Goal: Task Accomplishment & Management: Use online tool/utility

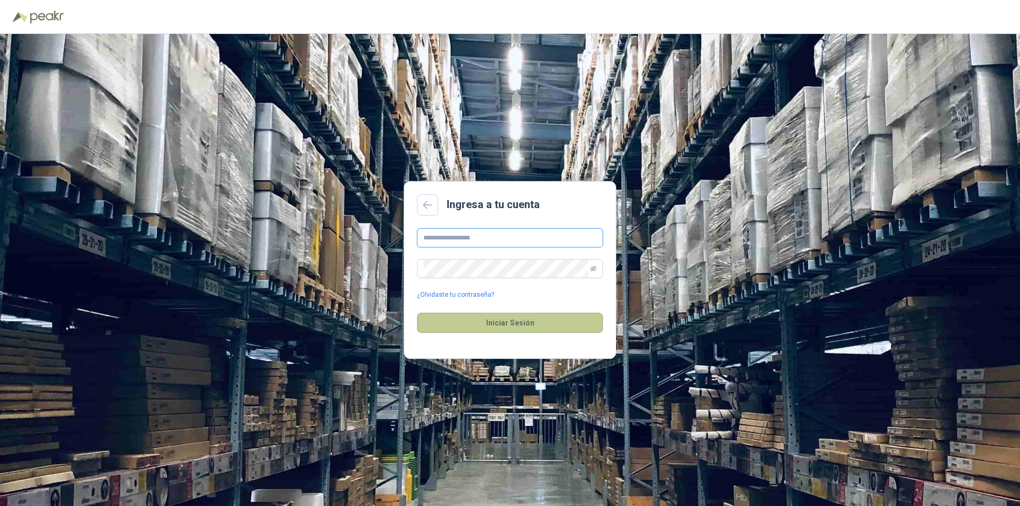
type input "**********"
click at [472, 319] on button "Iniciar Sesión" at bounding box center [510, 323] width 186 height 20
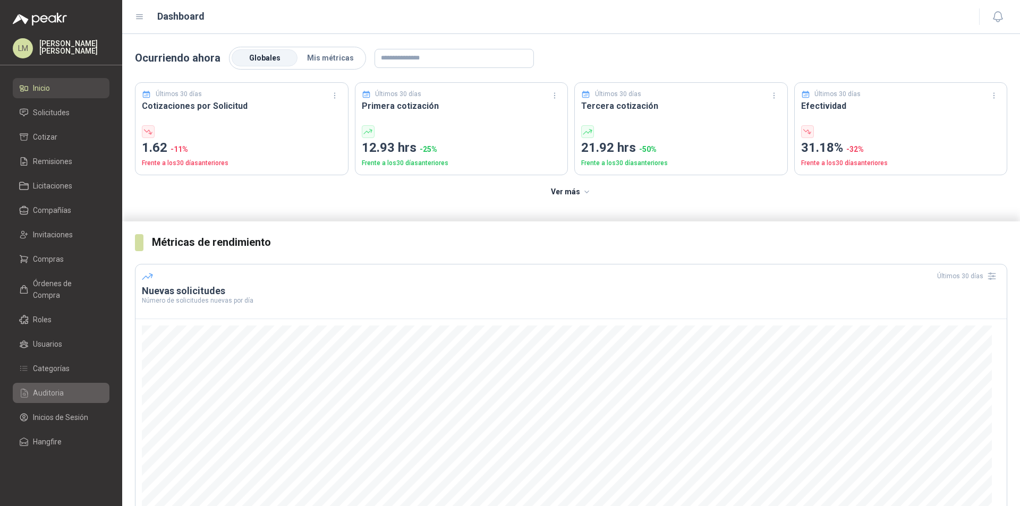
click at [48, 387] on span "Auditoria" at bounding box center [48, 393] width 31 height 12
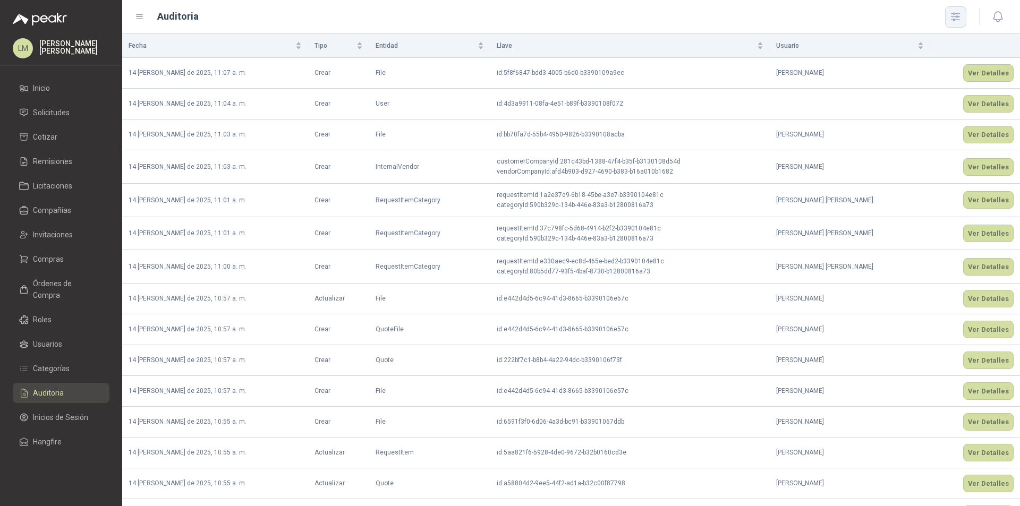
click at [956, 12] on icon "button" at bounding box center [956, 17] width 12 height 12
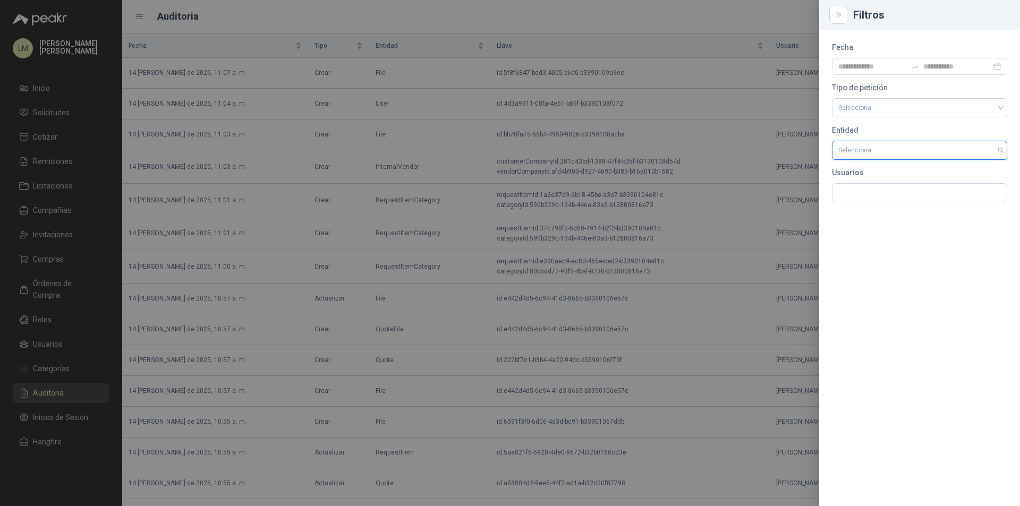
click at [870, 157] on input "search" at bounding box center [919, 150] width 163 height 18
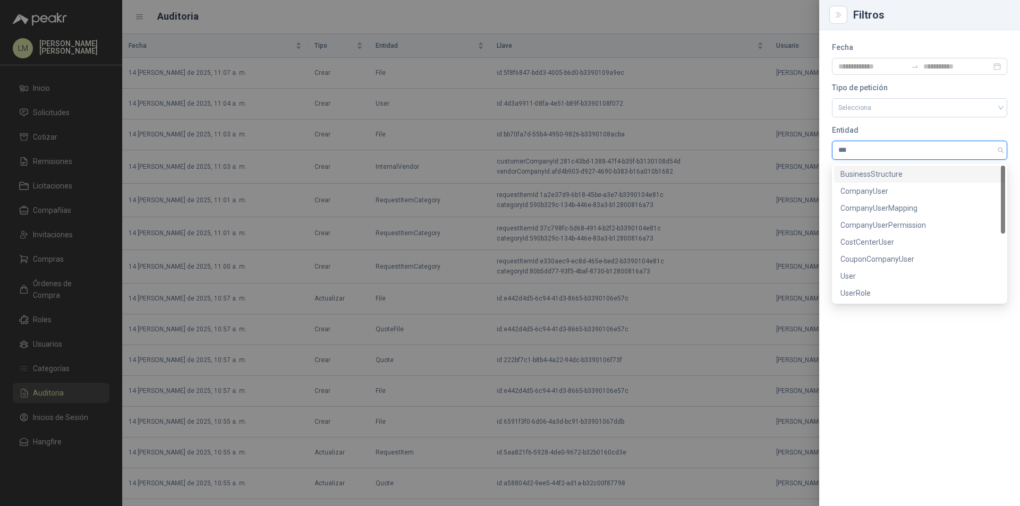
type input "****"
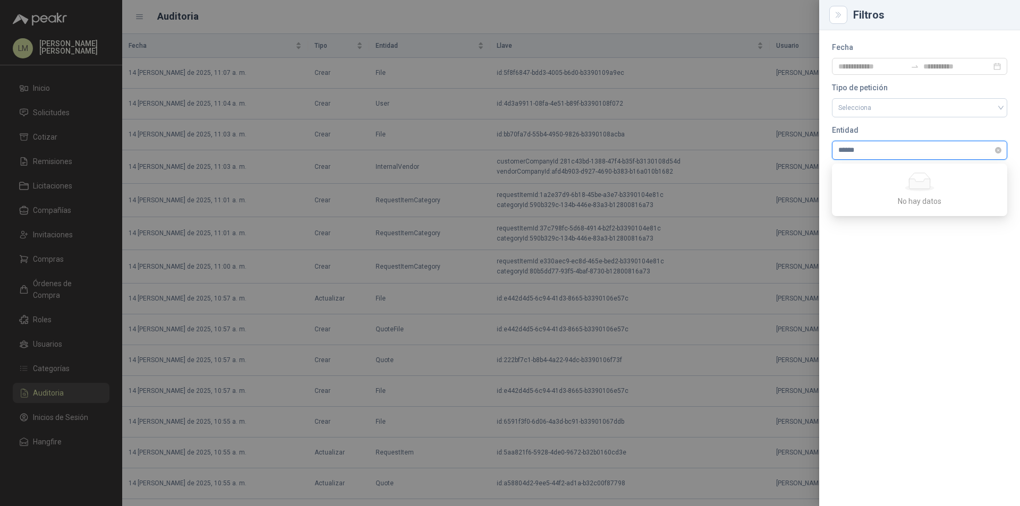
type input "*******"
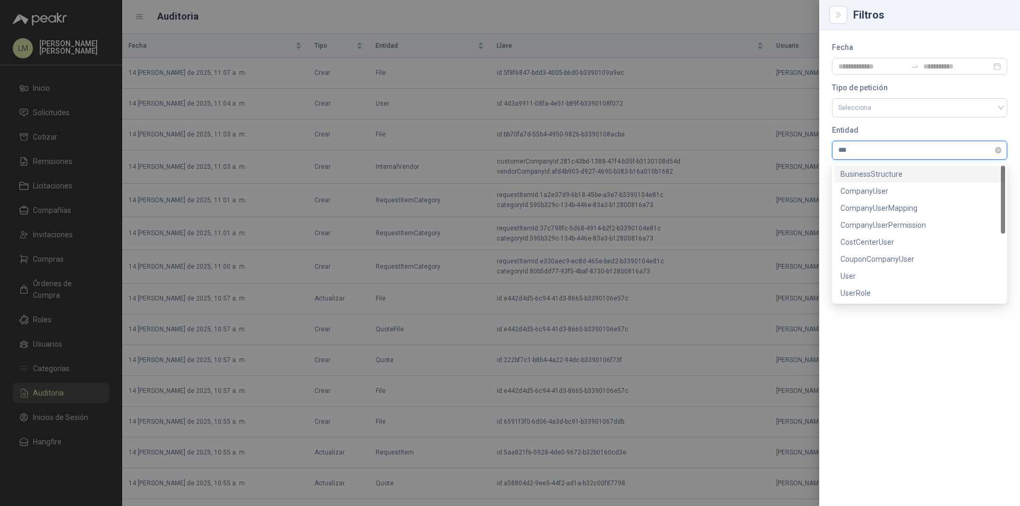
type input "****"
click at [875, 170] on div "CompanyUser" at bounding box center [920, 174] width 158 height 12
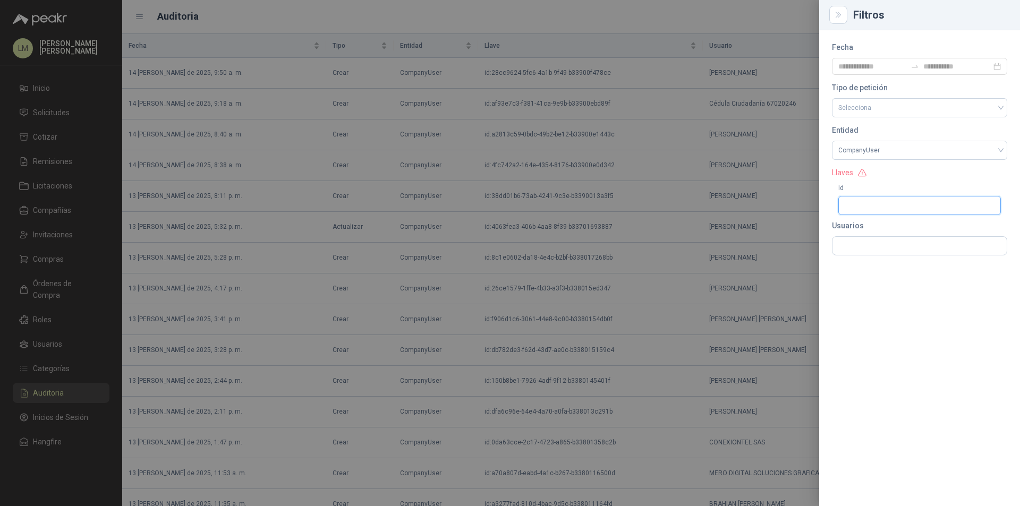
drag, startPoint x: 870, startPoint y: 198, endPoint x: 867, endPoint y: 205, distance: 7.6
click at [870, 198] on input "Id" at bounding box center [919, 205] width 163 height 19
paste input "**********"
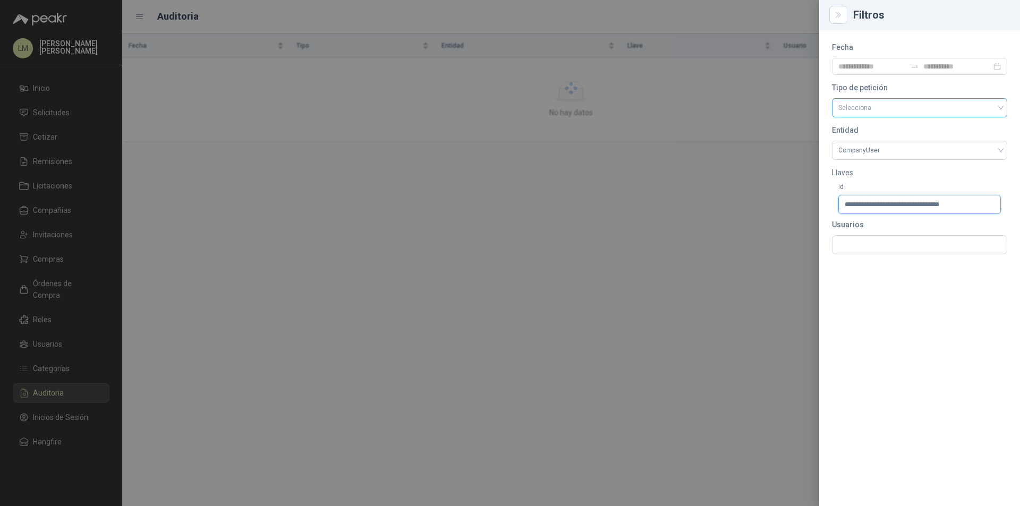
type input "**********"
click at [867, 107] on input "search" at bounding box center [919, 107] width 163 height 16
click at [861, 133] on div "Crear" at bounding box center [920, 131] width 158 height 12
click at [858, 113] on span "Crear" at bounding box center [919, 108] width 163 height 16
click at [853, 146] on div "Actualizar" at bounding box center [920, 148] width 158 height 12
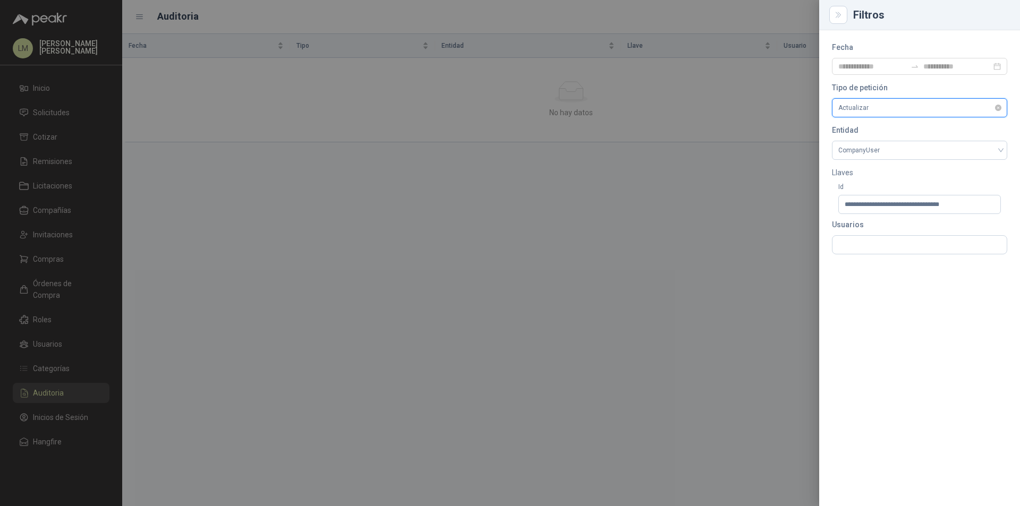
click at [859, 110] on span "Actualizar" at bounding box center [919, 108] width 163 height 16
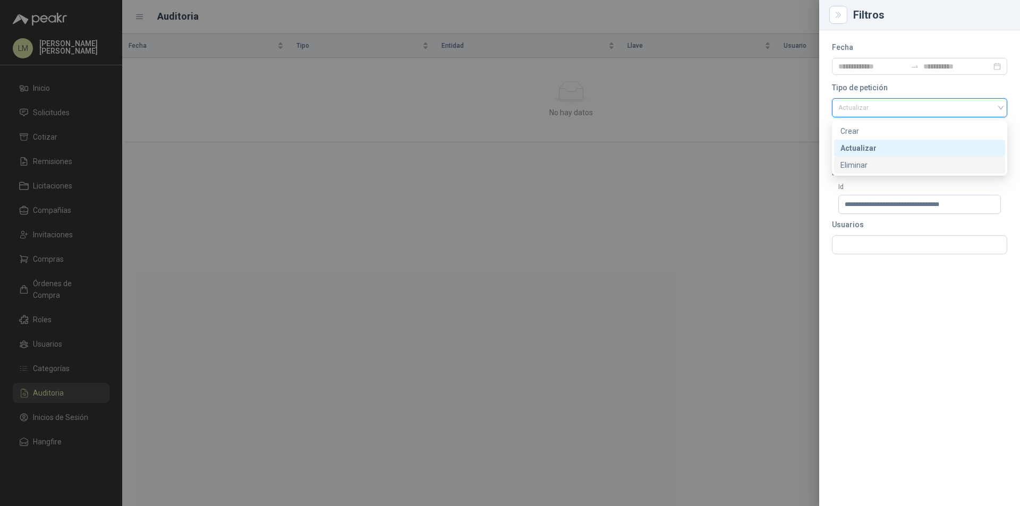
click at [851, 170] on div "Eliminar" at bounding box center [920, 165] width 158 height 12
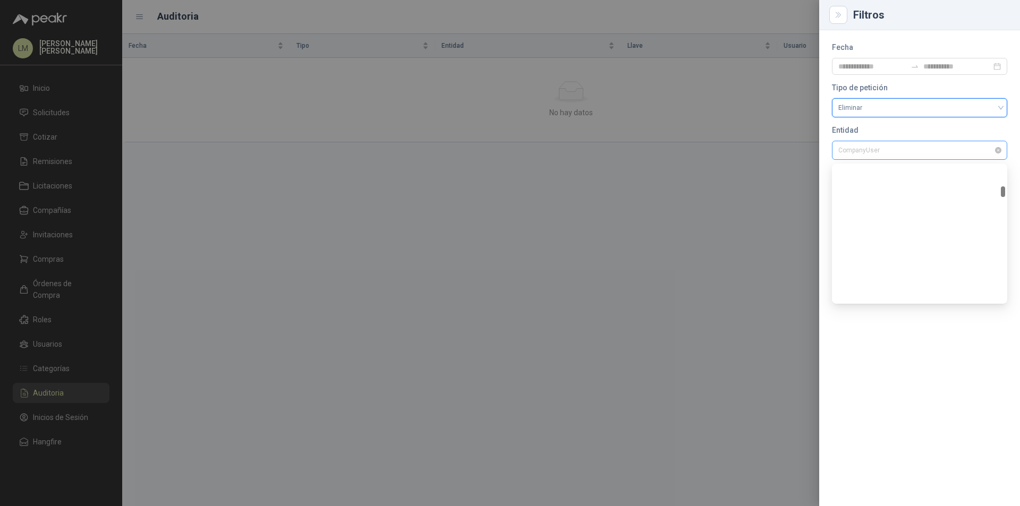
click at [908, 156] on span "CompanyUser" at bounding box center [919, 150] width 163 height 16
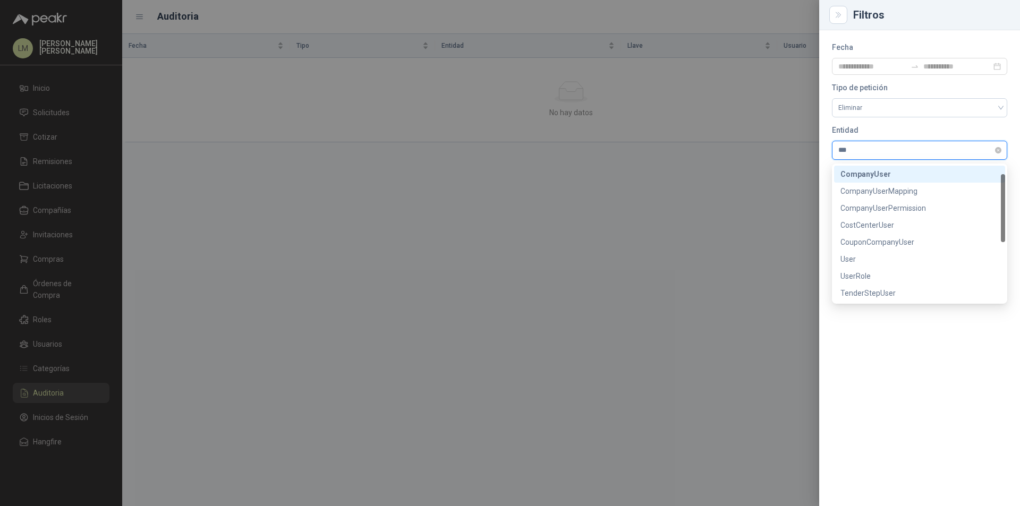
type input "****"
click at [857, 255] on div "User" at bounding box center [920, 259] width 158 height 12
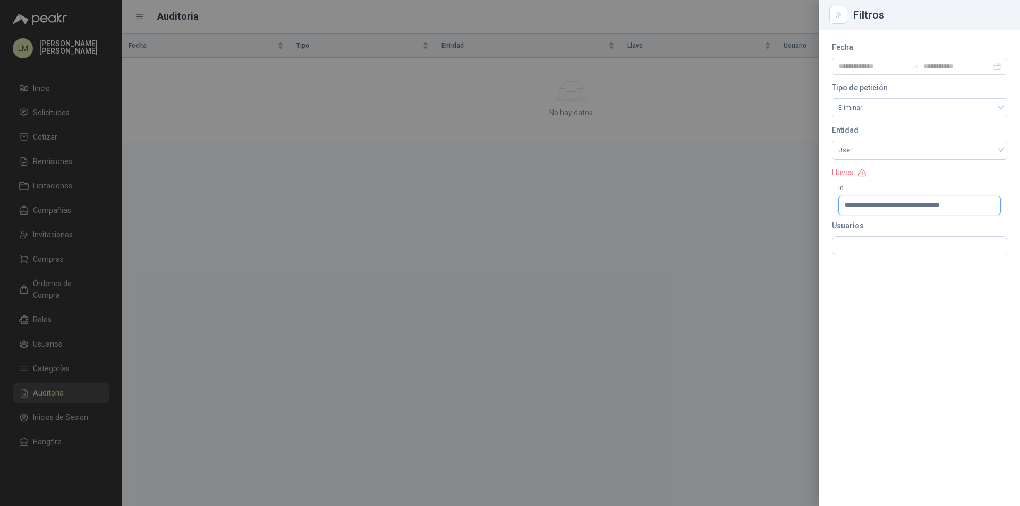
drag, startPoint x: 977, startPoint y: 206, endPoint x: 824, endPoint y: 209, distance: 153.1
click at [824, 209] on div "**********" at bounding box center [919, 268] width 201 height 476
paste input "**********"
type input "**********"
click at [875, 113] on span "Eliminar" at bounding box center [919, 108] width 163 height 16
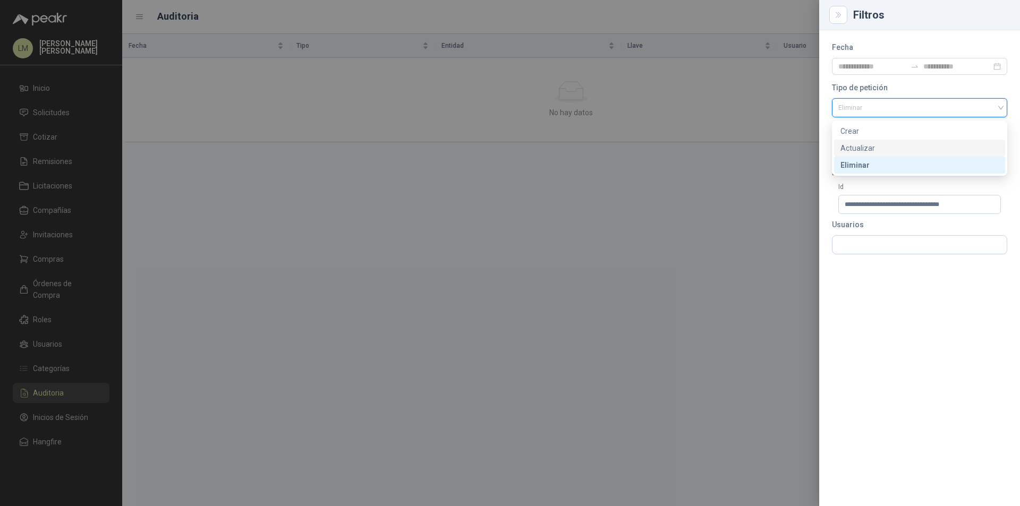
click at [853, 150] on div "Actualizar" at bounding box center [920, 148] width 158 height 12
click at [869, 108] on span "Actualizar" at bounding box center [919, 108] width 163 height 16
click at [867, 130] on div "Crear" at bounding box center [920, 131] width 158 height 12
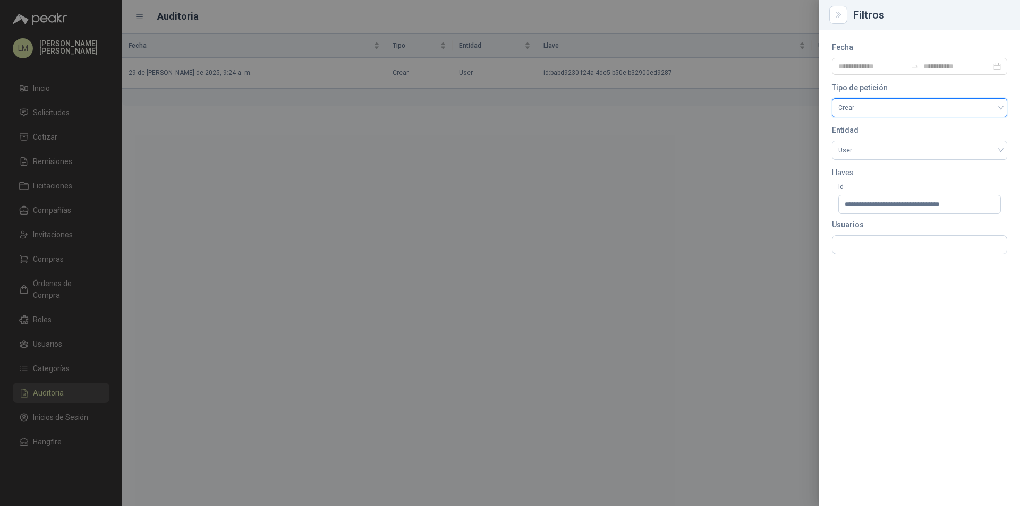
click at [637, 171] on div at bounding box center [510, 253] width 1020 height 506
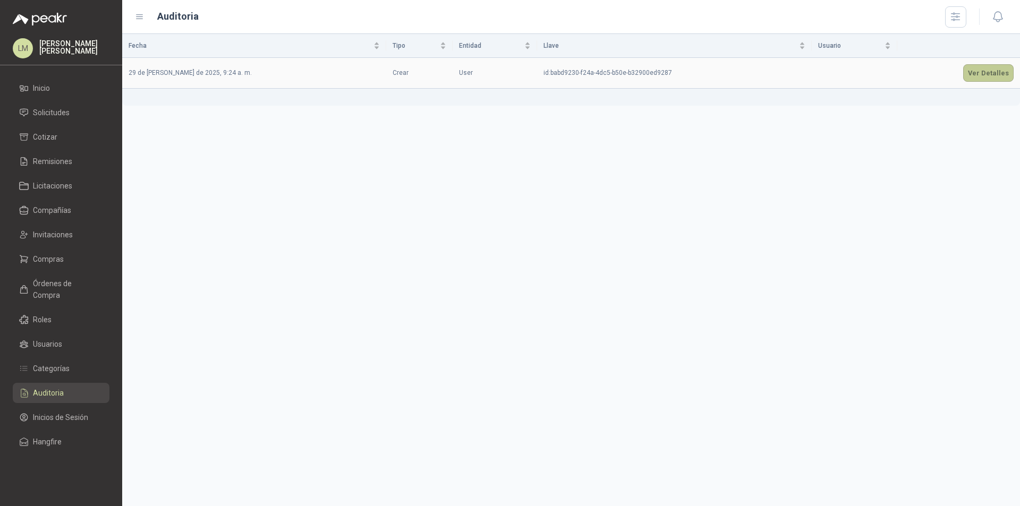
click at [988, 74] on button "Ver Detalles" at bounding box center [988, 73] width 50 height 18
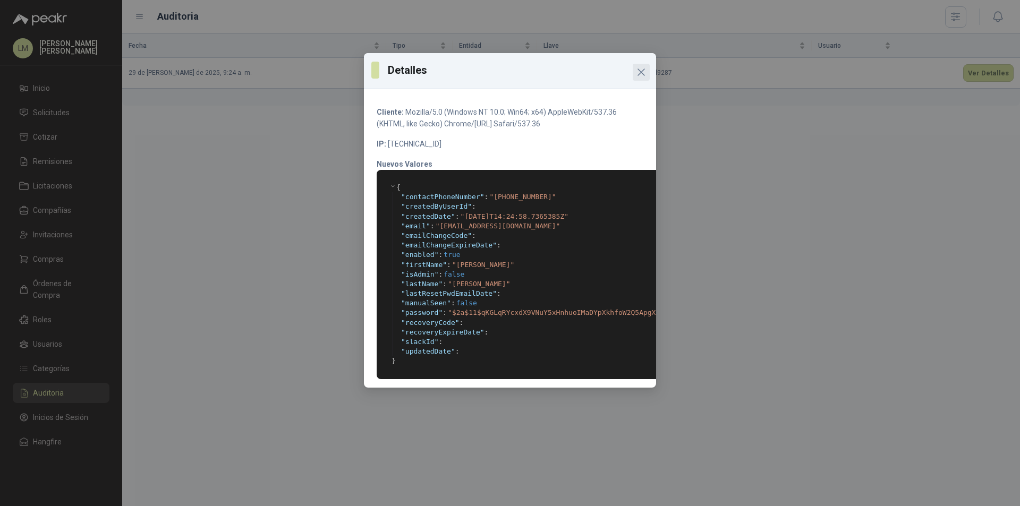
click at [643, 72] on icon "Close" at bounding box center [641, 72] width 13 height 13
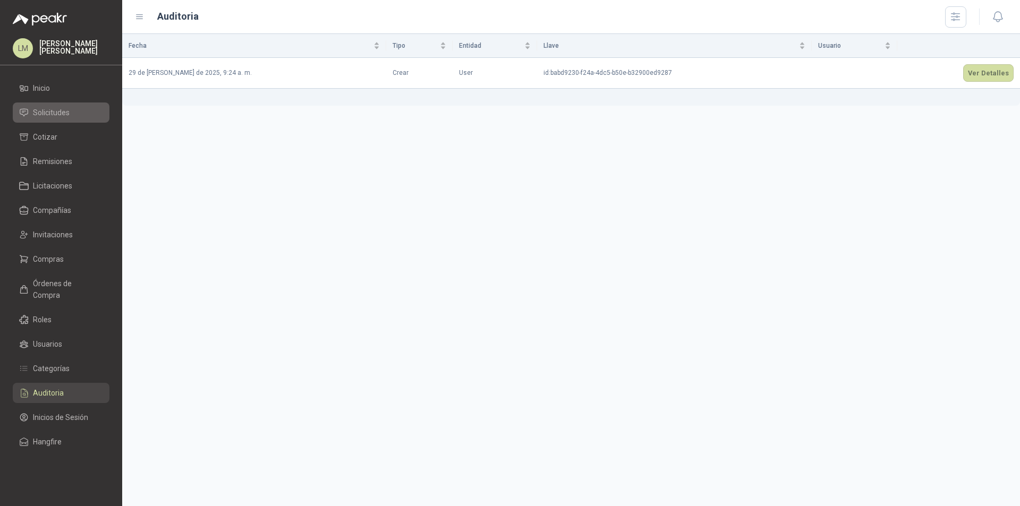
click at [69, 106] on link "Solicitudes" at bounding box center [61, 113] width 97 height 20
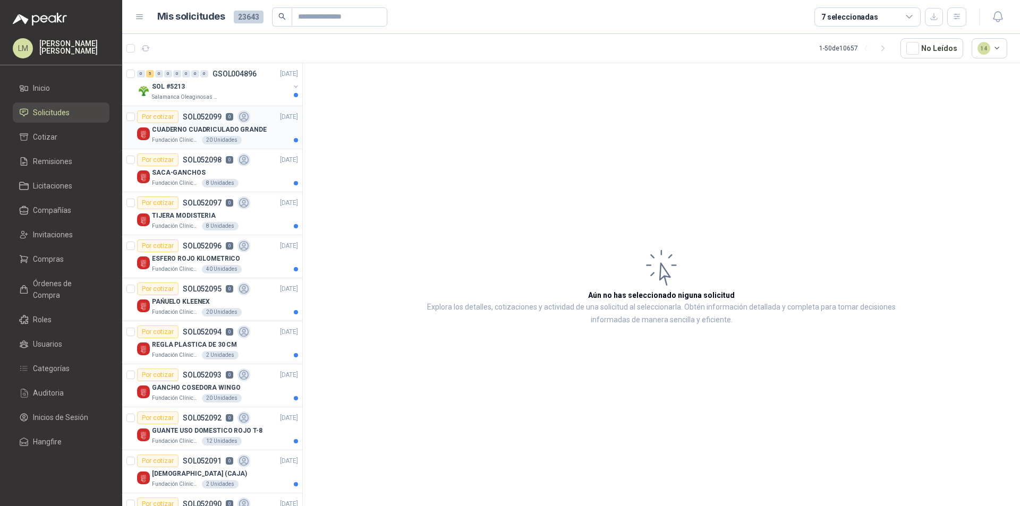
click at [179, 138] on p "Fundación Clínica Shaio" at bounding box center [176, 140] width 48 height 9
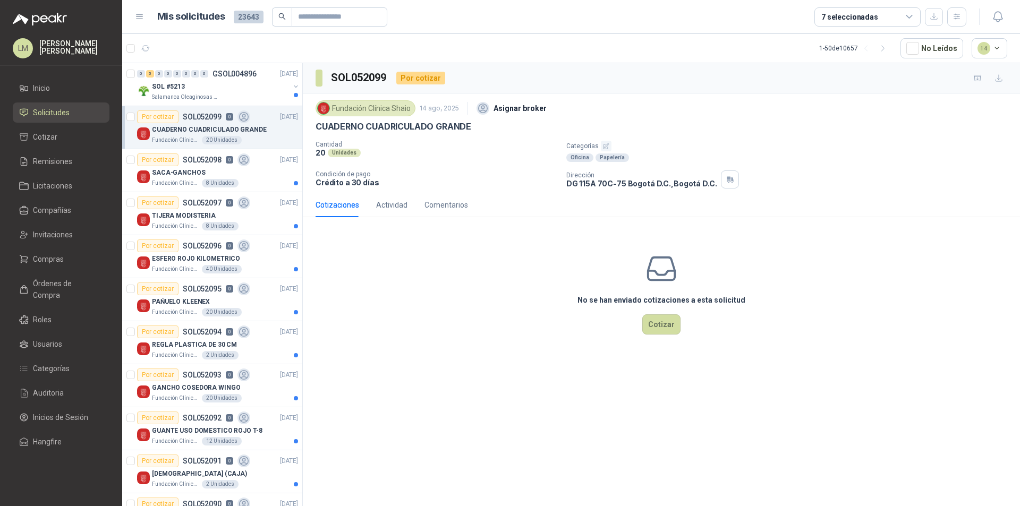
click at [249, 135] on div "CUADERNO CUADRICULADO GRANDE" at bounding box center [225, 129] width 146 height 13
click at [251, 134] on p "CUADERNO CUADRICULADO GRANDE" at bounding box center [209, 130] width 115 height 10
drag, startPoint x: 390, startPoint y: 78, endPoint x: 332, endPoint y: 79, distance: 58.5
click at [332, 79] on div "SOL052099 Por cotizar" at bounding box center [381, 78] width 130 height 17
copy h3 "SOL052099"
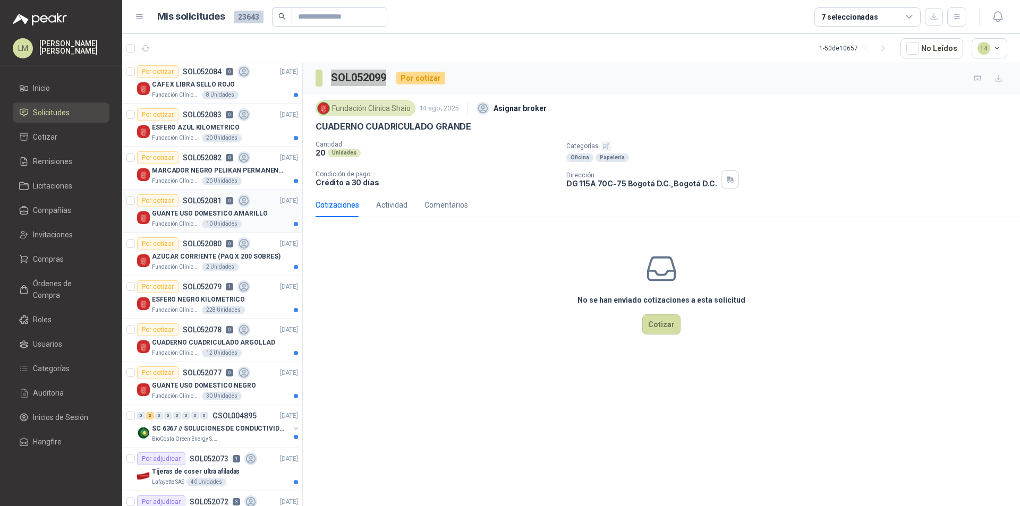
scroll to position [903, 0]
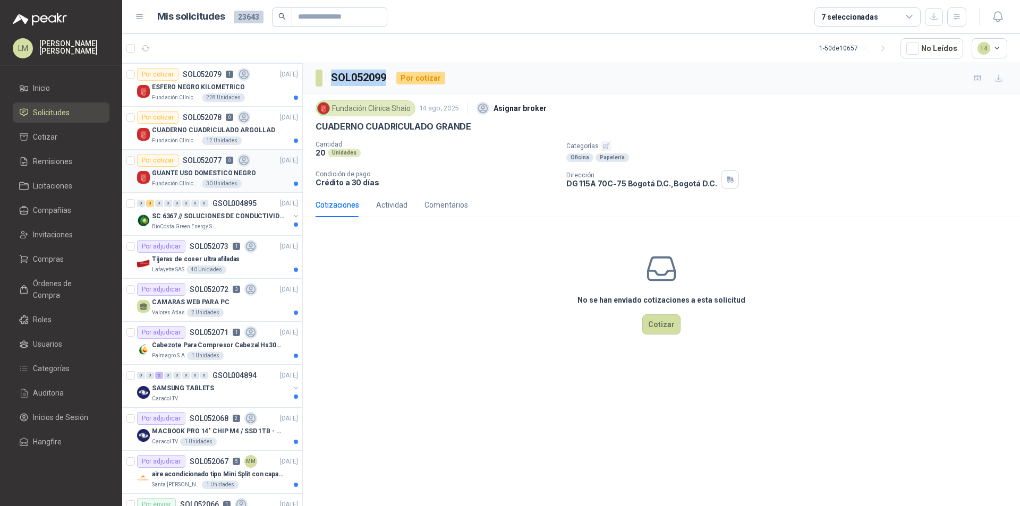
click at [181, 171] on p "GUANTE USO DOMESTICO NEGRO" at bounding box center [204, 173] width 104 height 10
drag, startPoint x: 386, startPoint y: 79, endPoint x: 332, endPoint y: 80, distance: 54.7
click at [332, 80] on h3 "SOL052077" at bounding box center [359, 78] width 57 height 16
copy h3 "SOL052077"
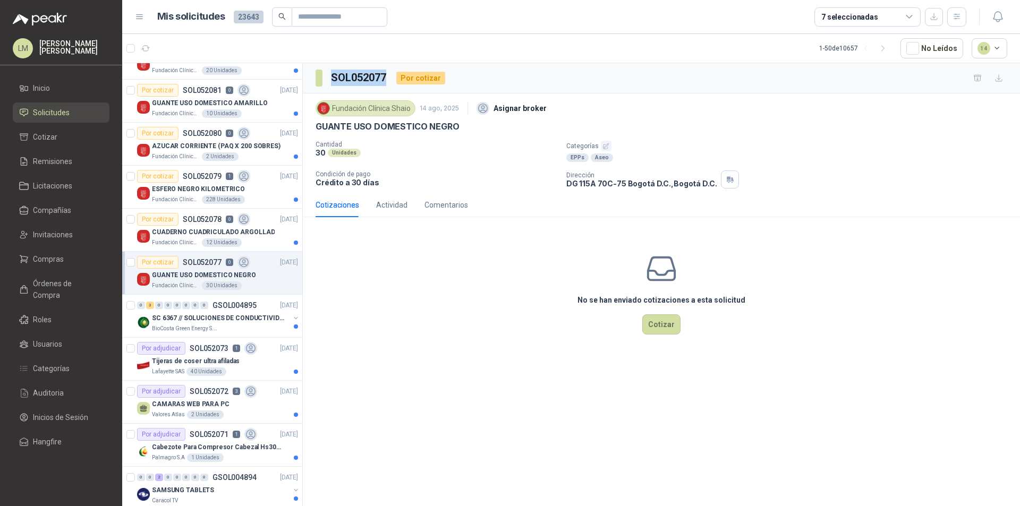
scroll to position [744, 0]
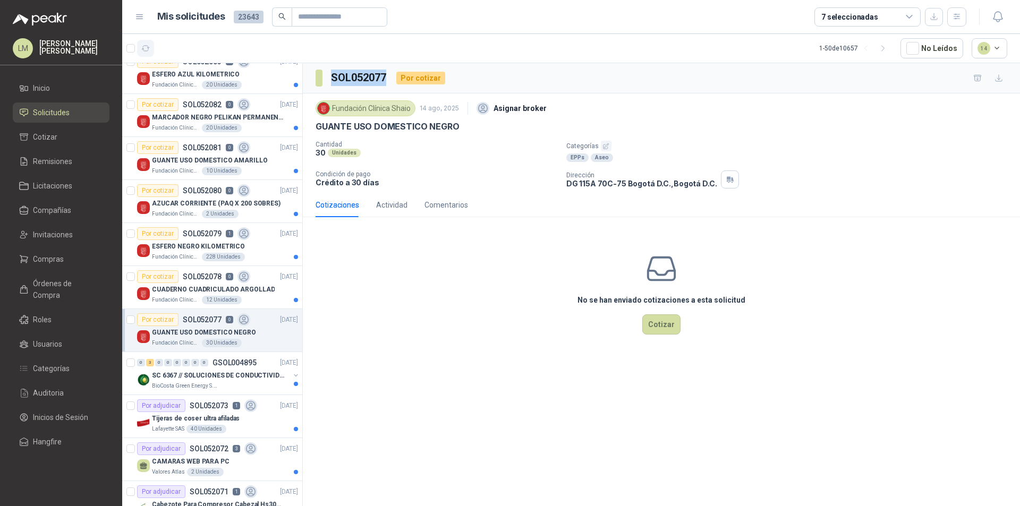
click at [149, 48] on icon "button" at bounding box center [145, 48] width 9 height 9
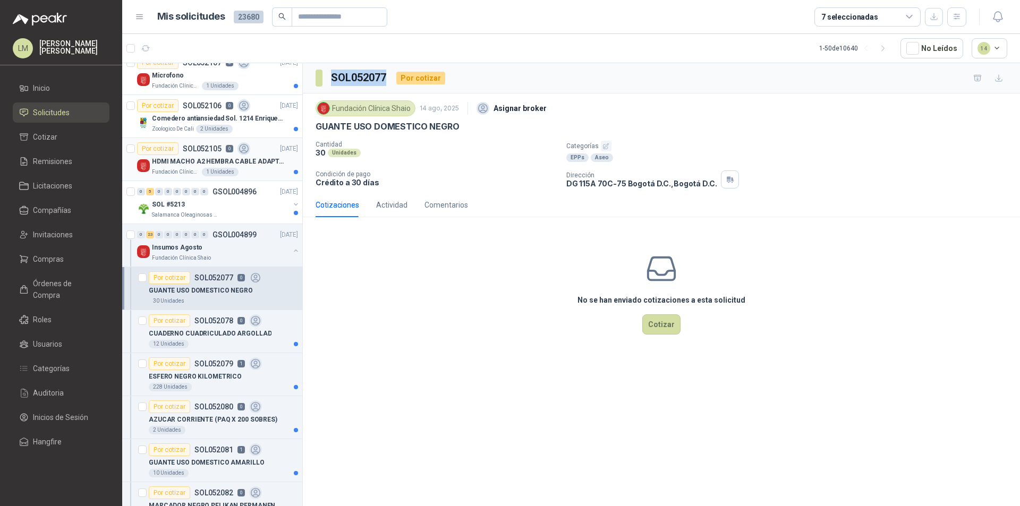
scroll to position [46, 0]
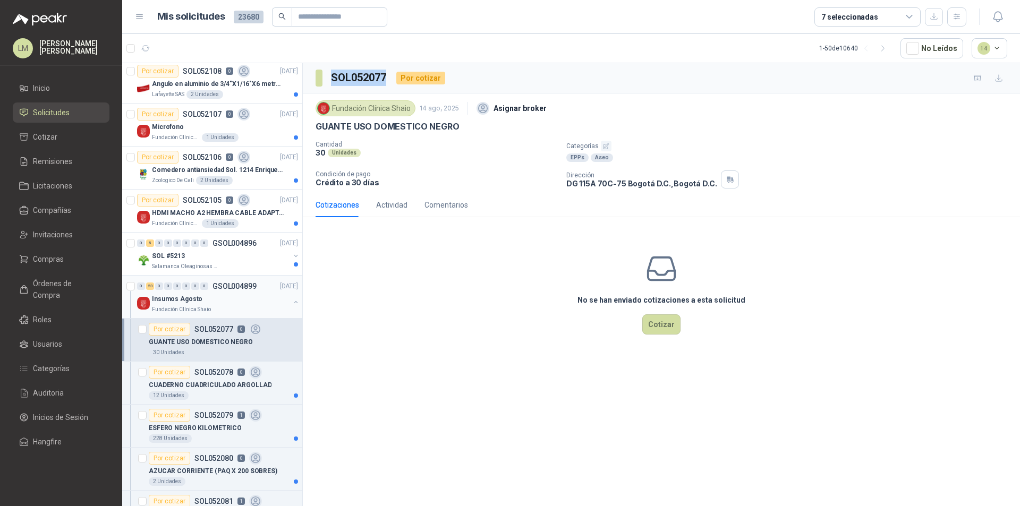
click at [292, 303] on button "button" at bounding box center [296, 302] width 9 height 9
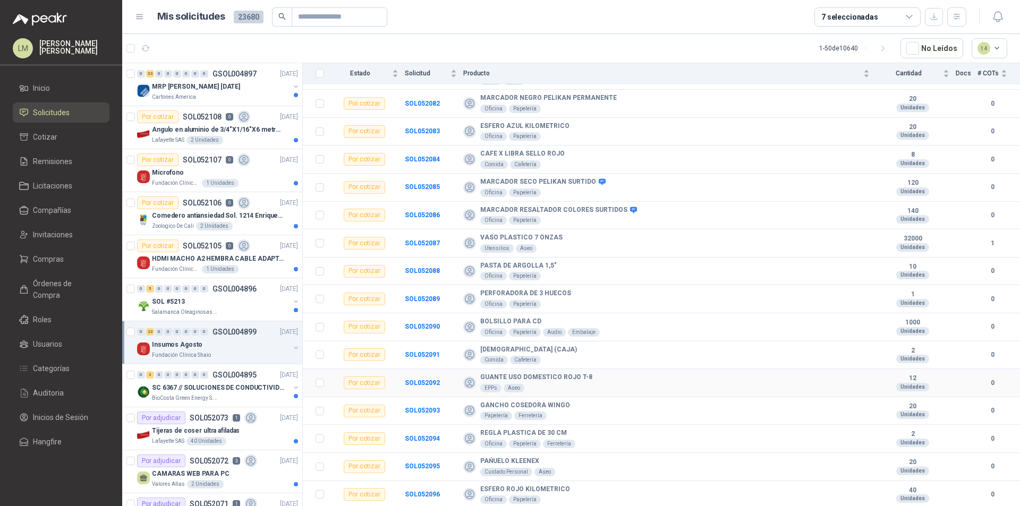
scroll to position [72, 0]
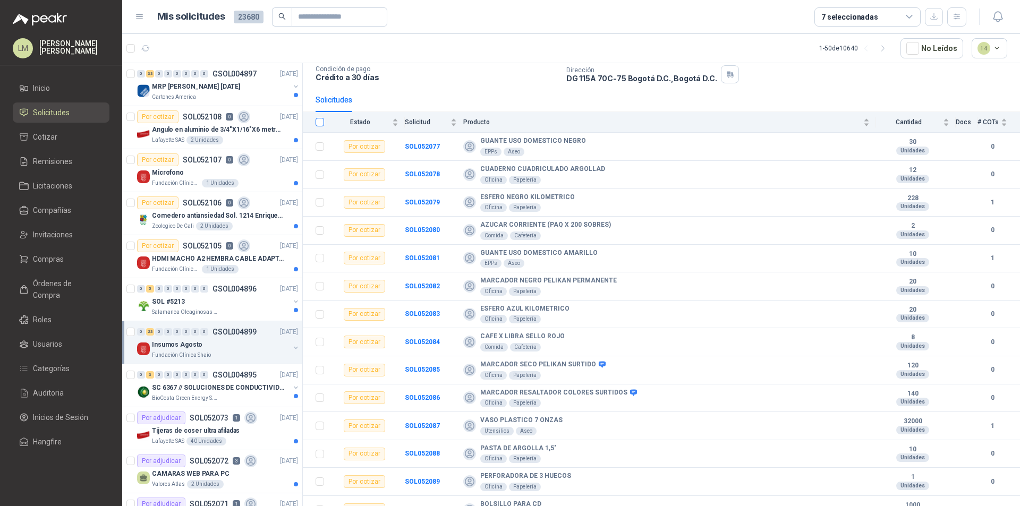
click at [323, 117] on label at bounding box center [320, 122] width 9 height 12
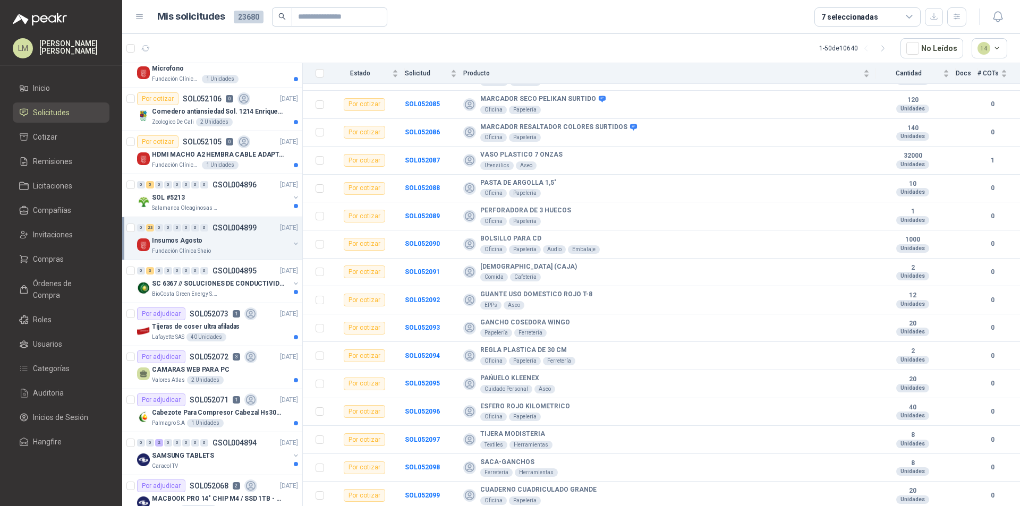
scroll to position [106, 0]
